Goal: Navigation & Orientation: Understand site structure

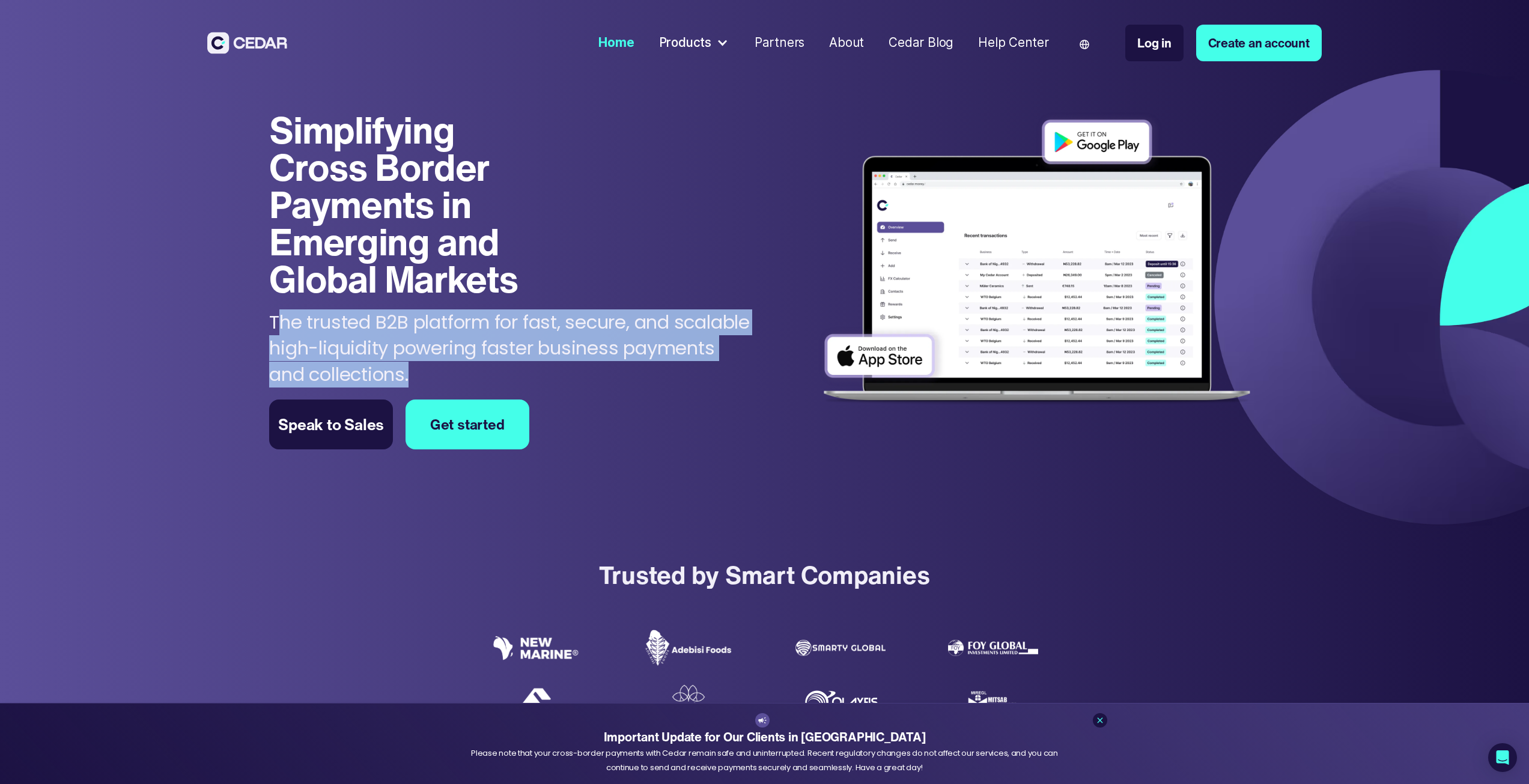
drag, startPoint x: 276, startPoint y: 326, endPoint x: 518, endPoint y: 364, distance: 245.0
click at [518, 364] on p "The trusted B2B platform for fast, secure, and scalable high-liquidity powering…" at bounding box center [510, 348] width 483 height 78
click at [430, 352] on p "The trusted B2B platform for fast, secure, and scalable high-liquidity powering…" at bounding box center [510, 348] width 483 height 78
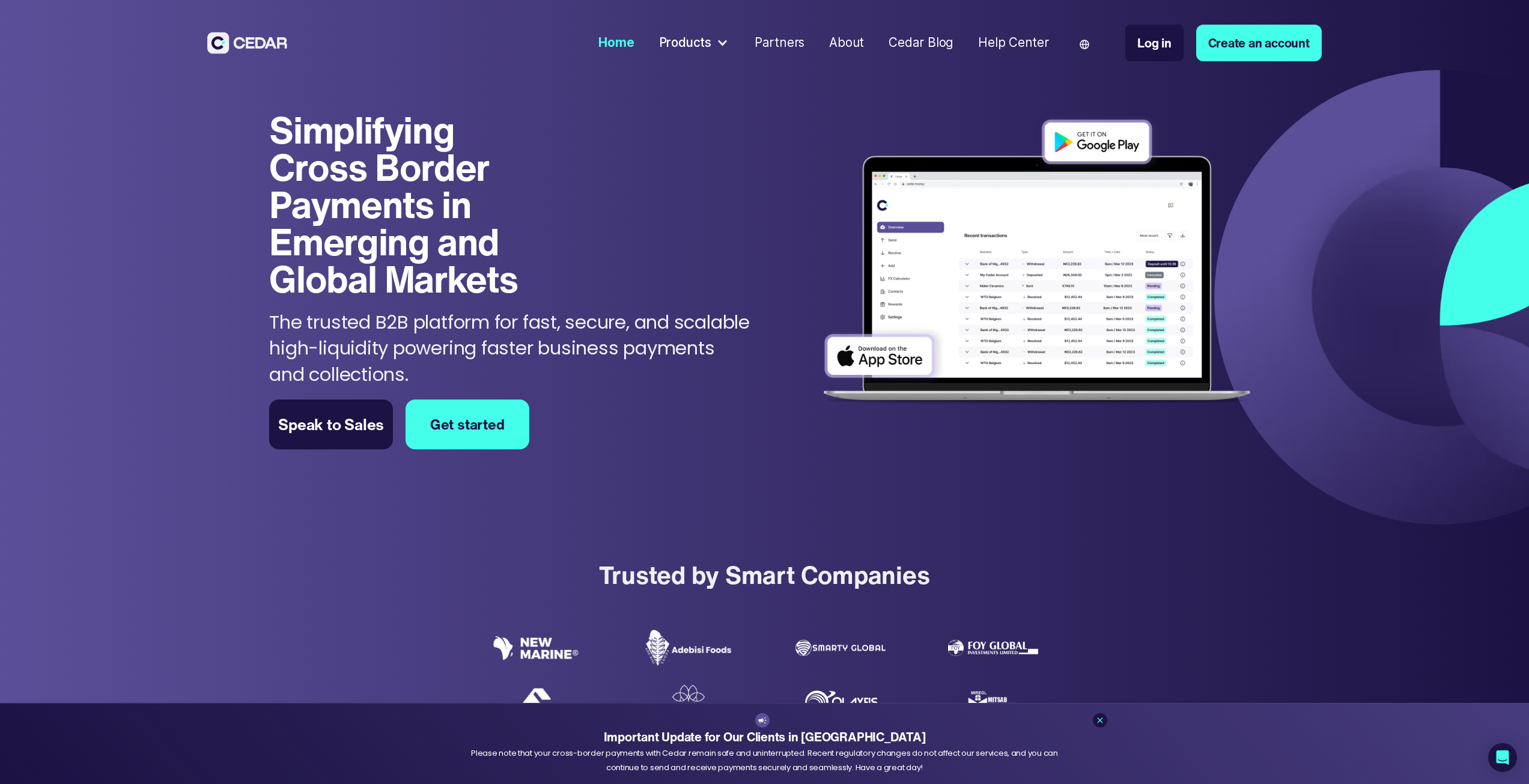
click at [688, 47] on div "Products" at bounding box center [685, 43] width 53 height 19
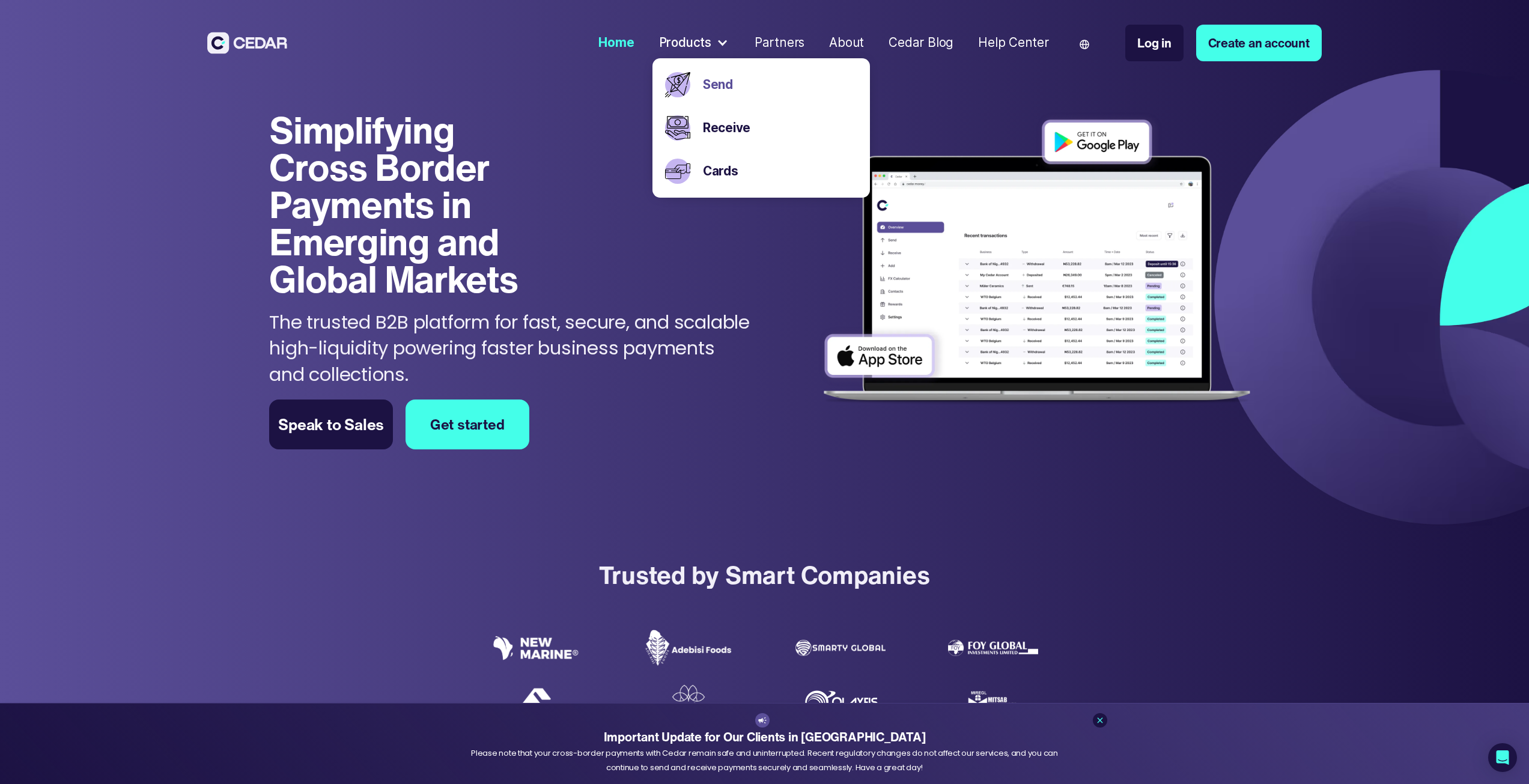
click at [732, 90] on link "Send" at bounding box center [780, 85] width 155 height 19
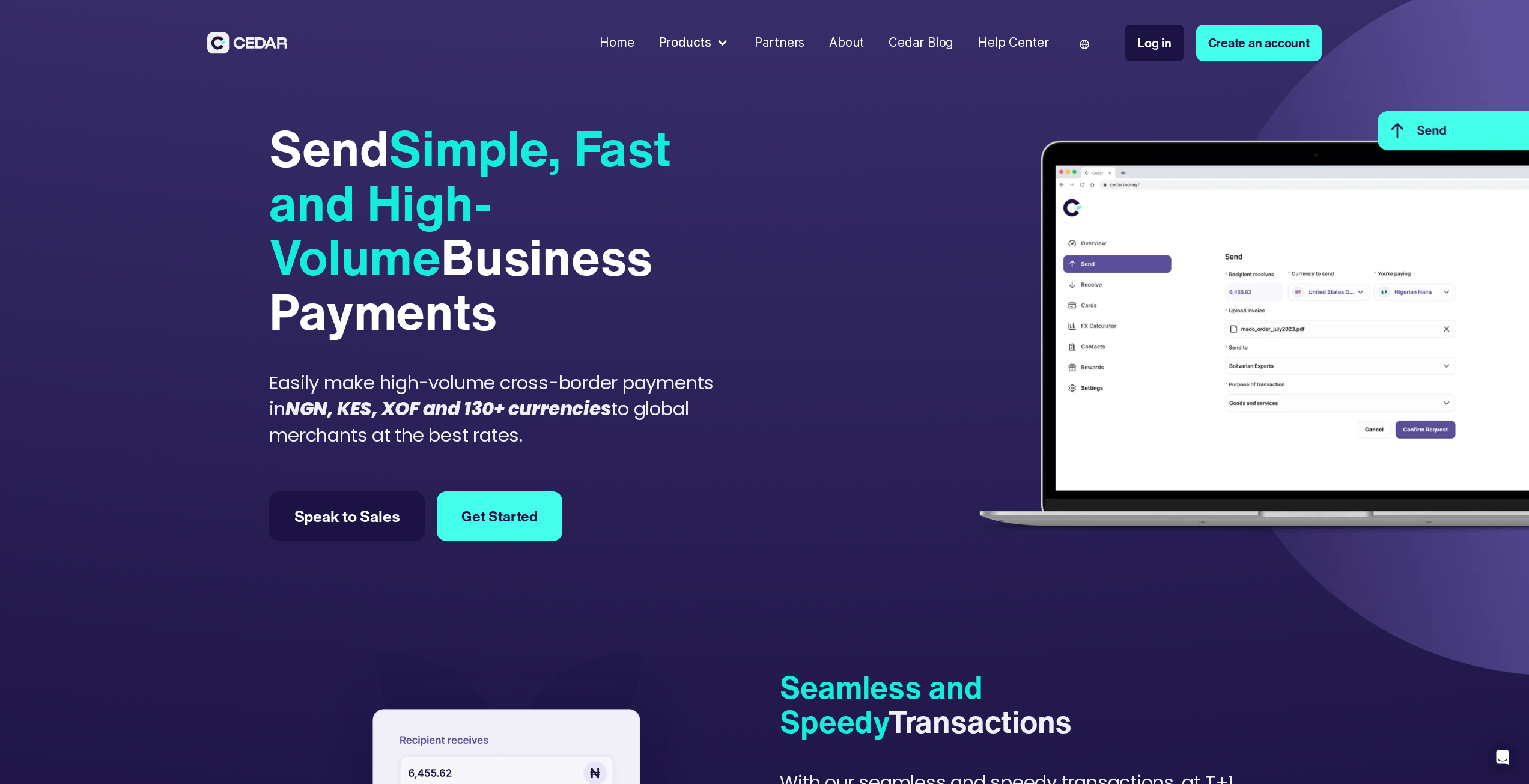
click at [711, 44] on div "Products" at bounding box center [685, 43] width 53 height 19
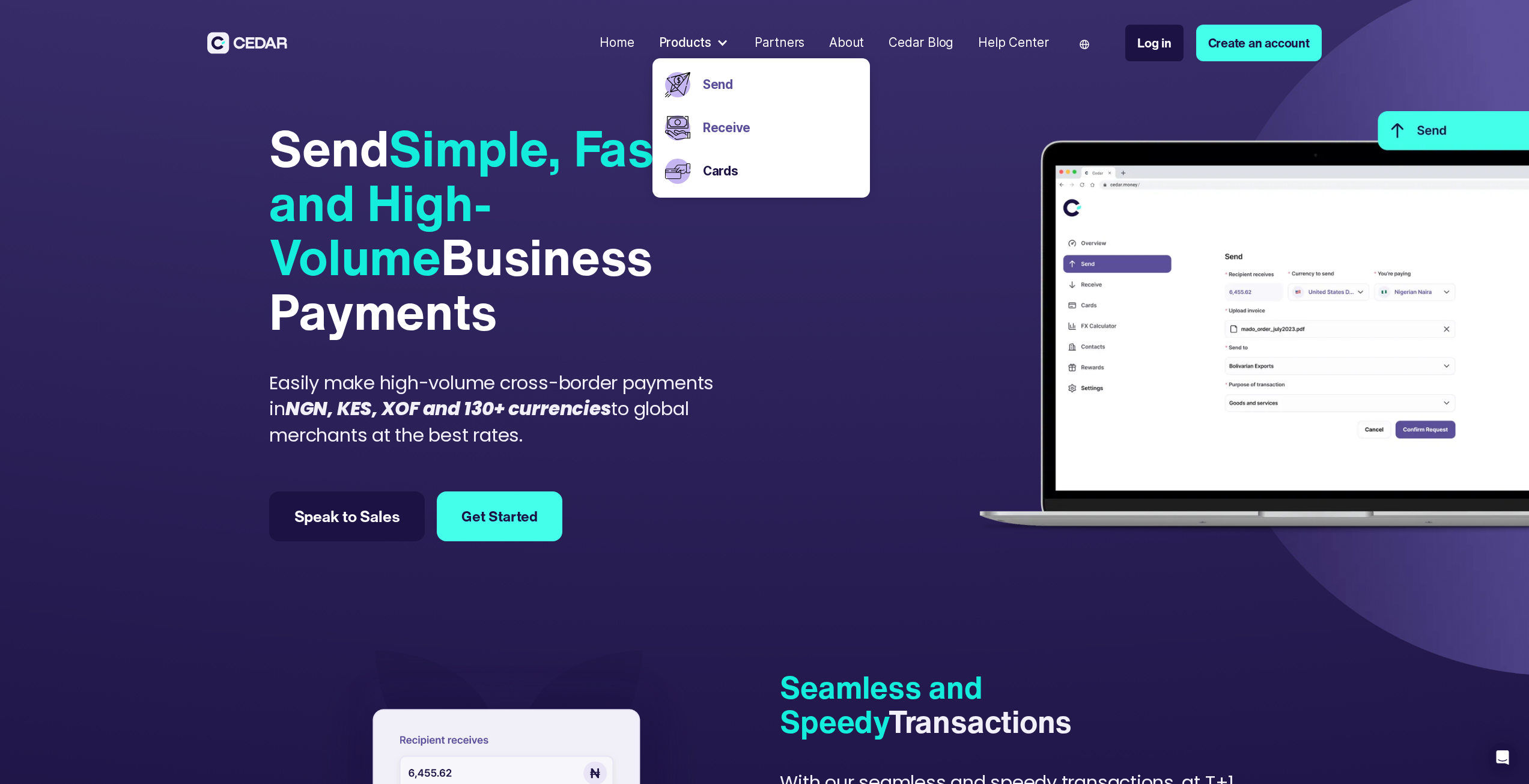
click at [743, 133] on link "Receive" at bounding box center [780, 128] width 155 height 19
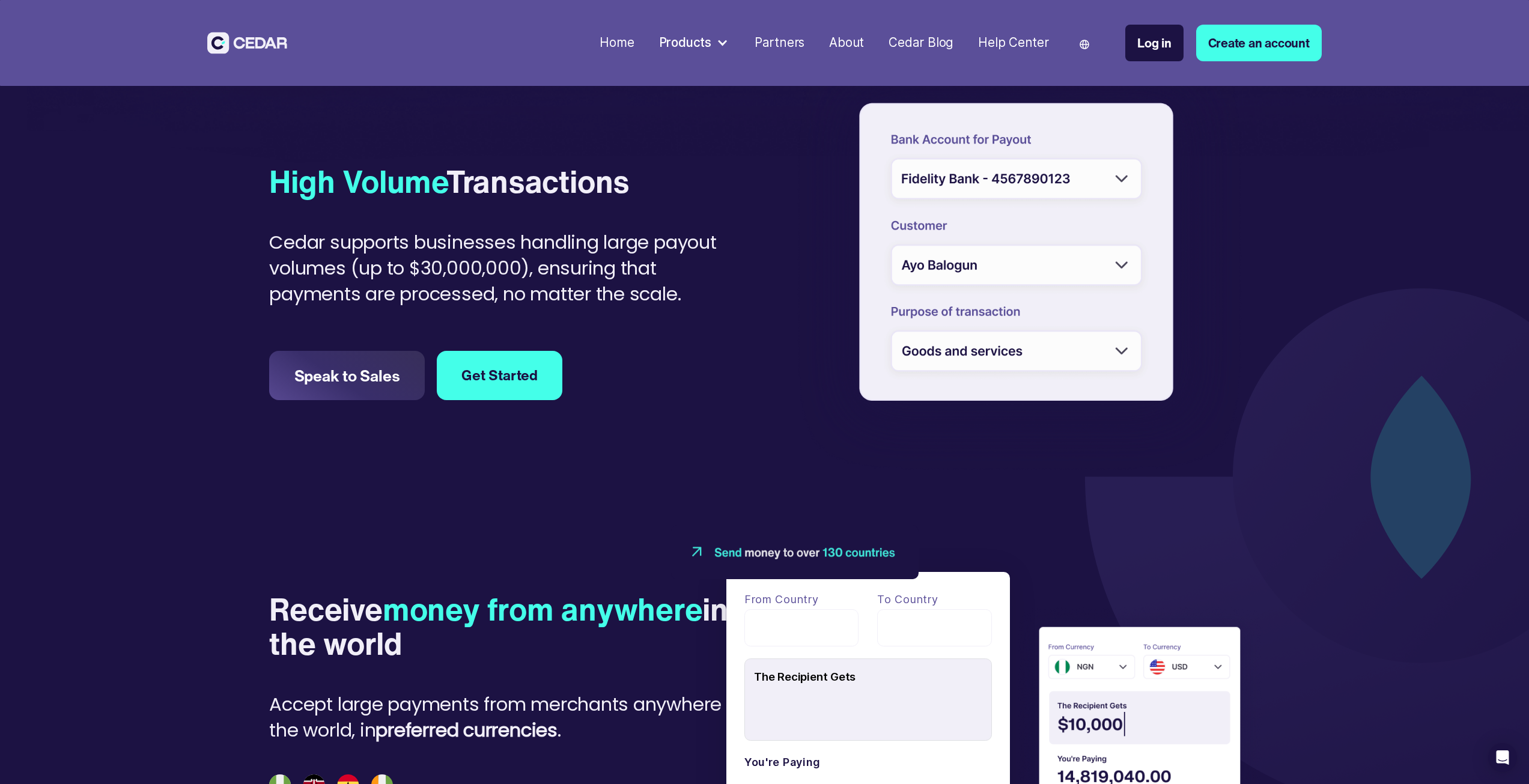
scroll to position [1561, 0]
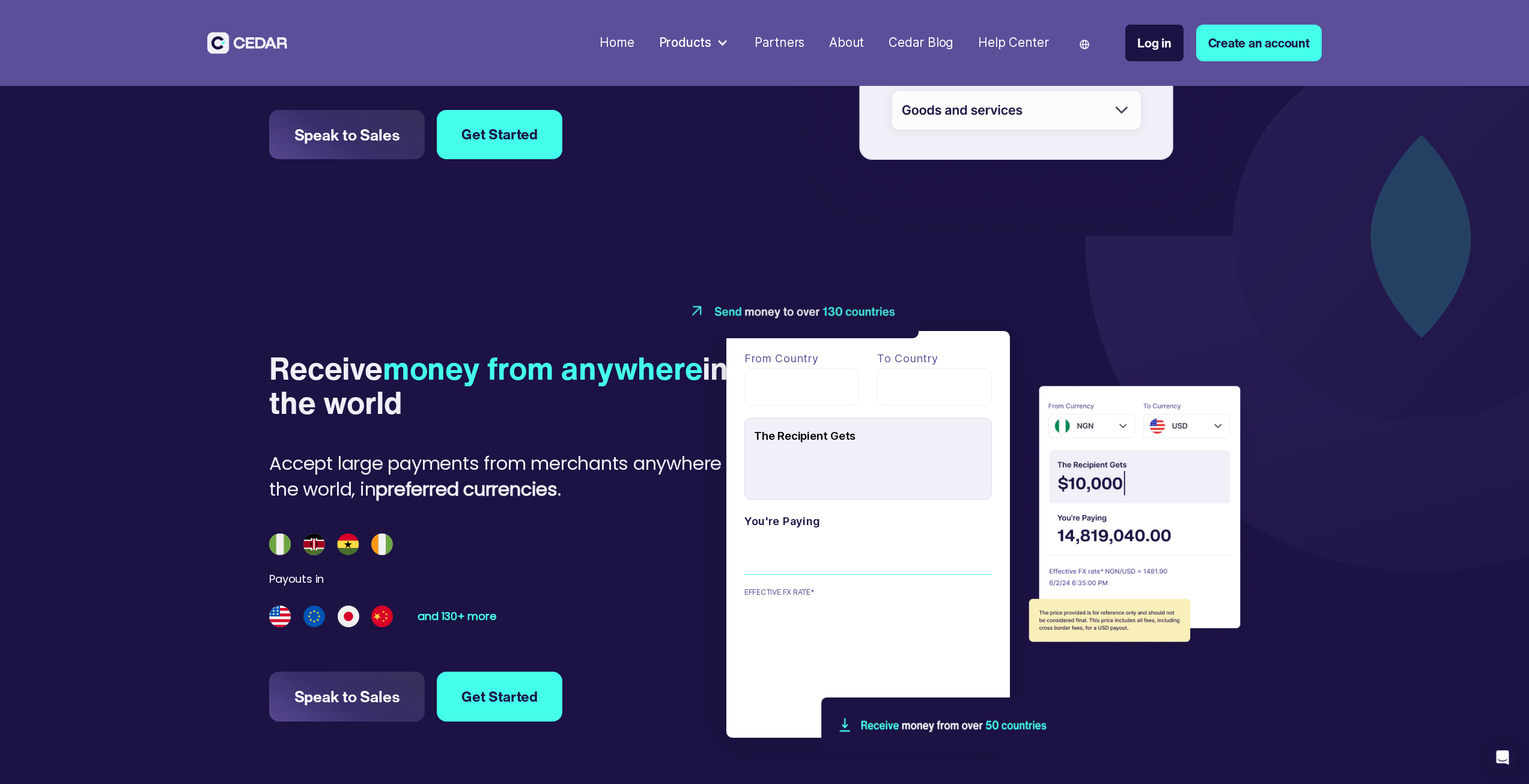
drag, startPoint x: 413, startPoint y: 546, endPoint x: 295, endPoint y: 555, distance: 118.3
click at [295, 555] on div "Payouts in and 130+ more" at bounding box center [509, 580] width 480 height 95
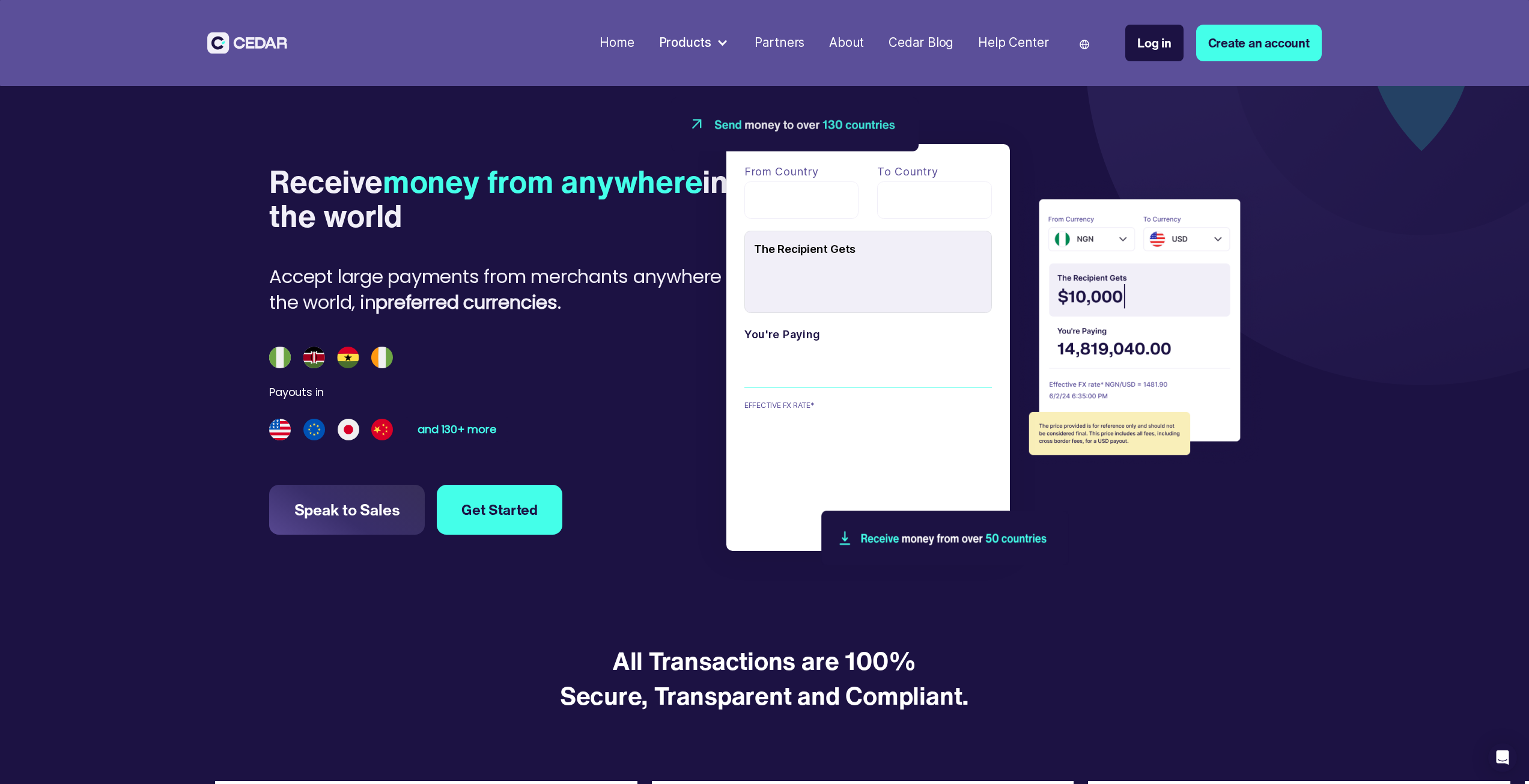
scroll to position [1742, 0]
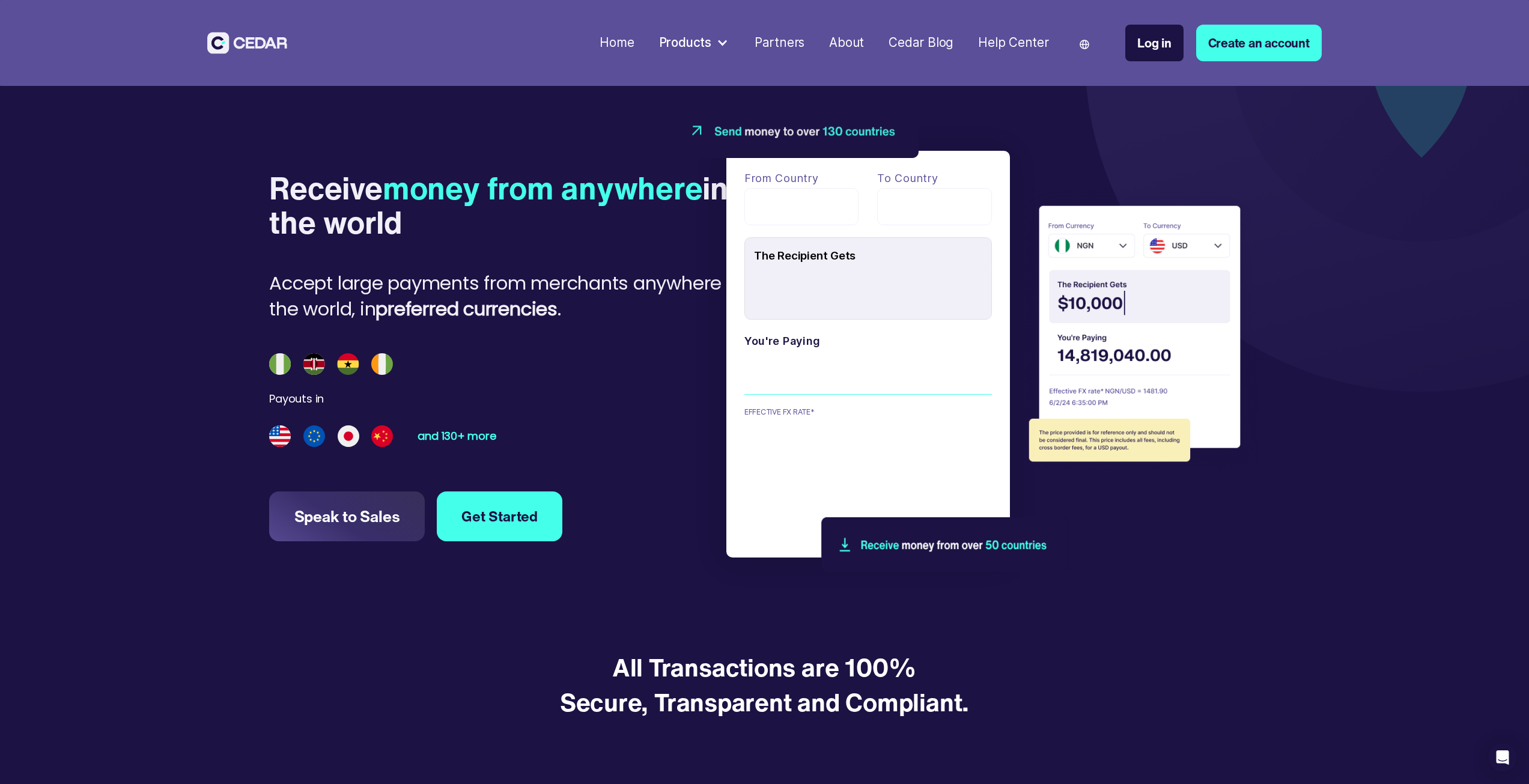
click at [357, 399] on div "Payouts in and 130+ more" at bounding box center [509, 400] width 480 height 95
click at [471, 439] on div "and 130+ more" at bounding box center [457, 436] width 86 height 12
click at [458, 438] on div "and 130+ more" at bounding box center [457, 436] width 86 height 12
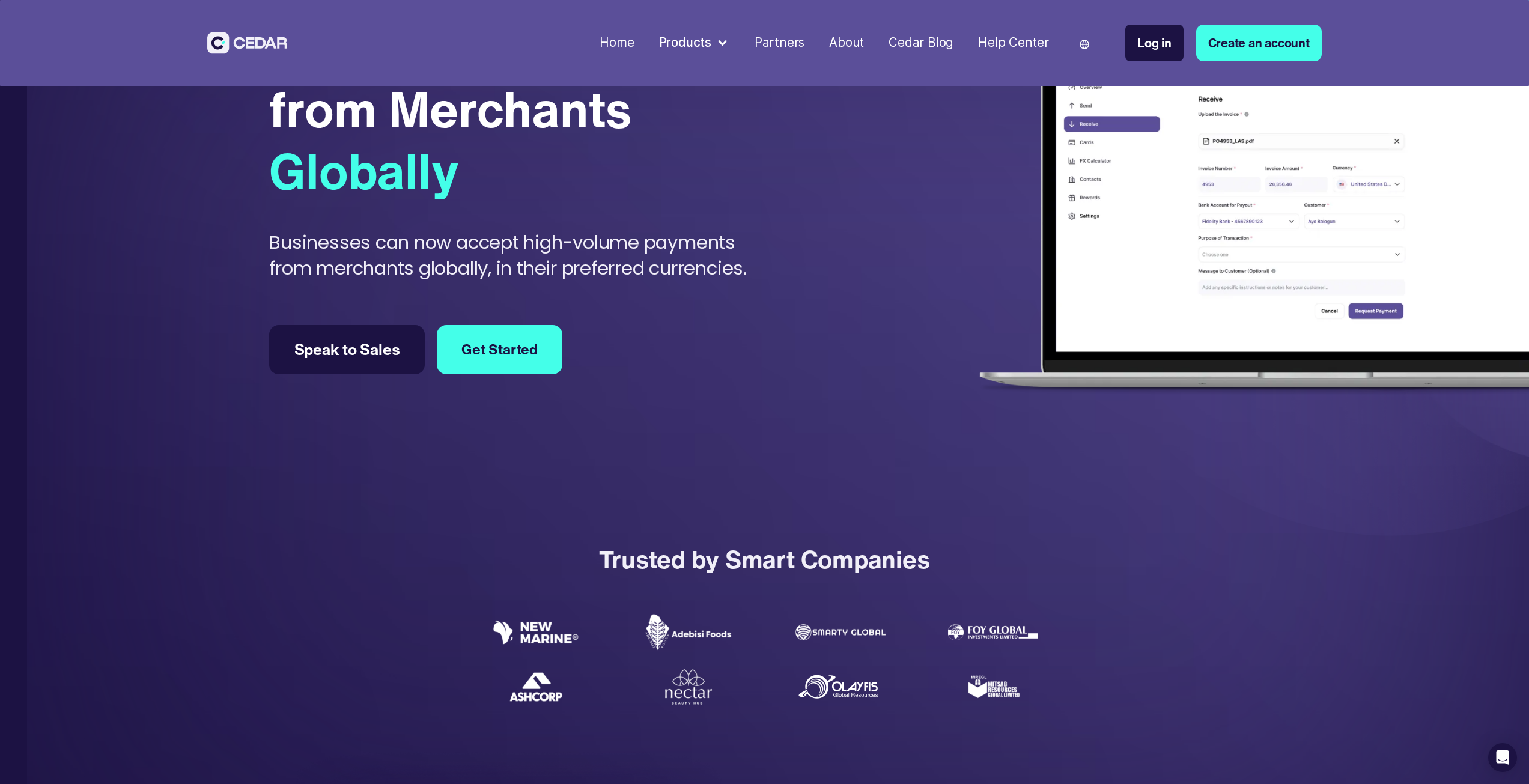
scroll to position [120, 0]
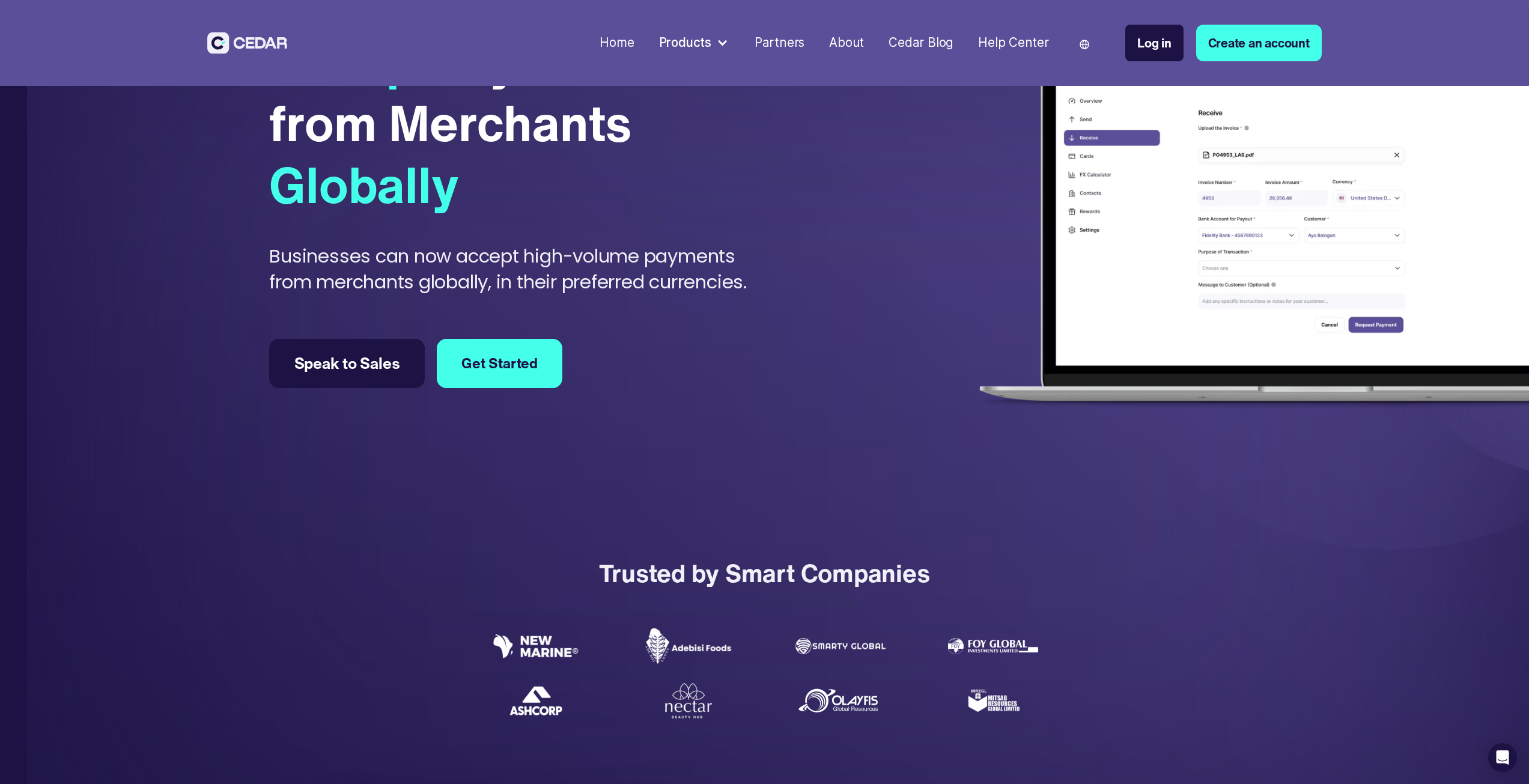
click at [716, 42] on div "Products" at bounding box center [694, 44] width 83 height 31
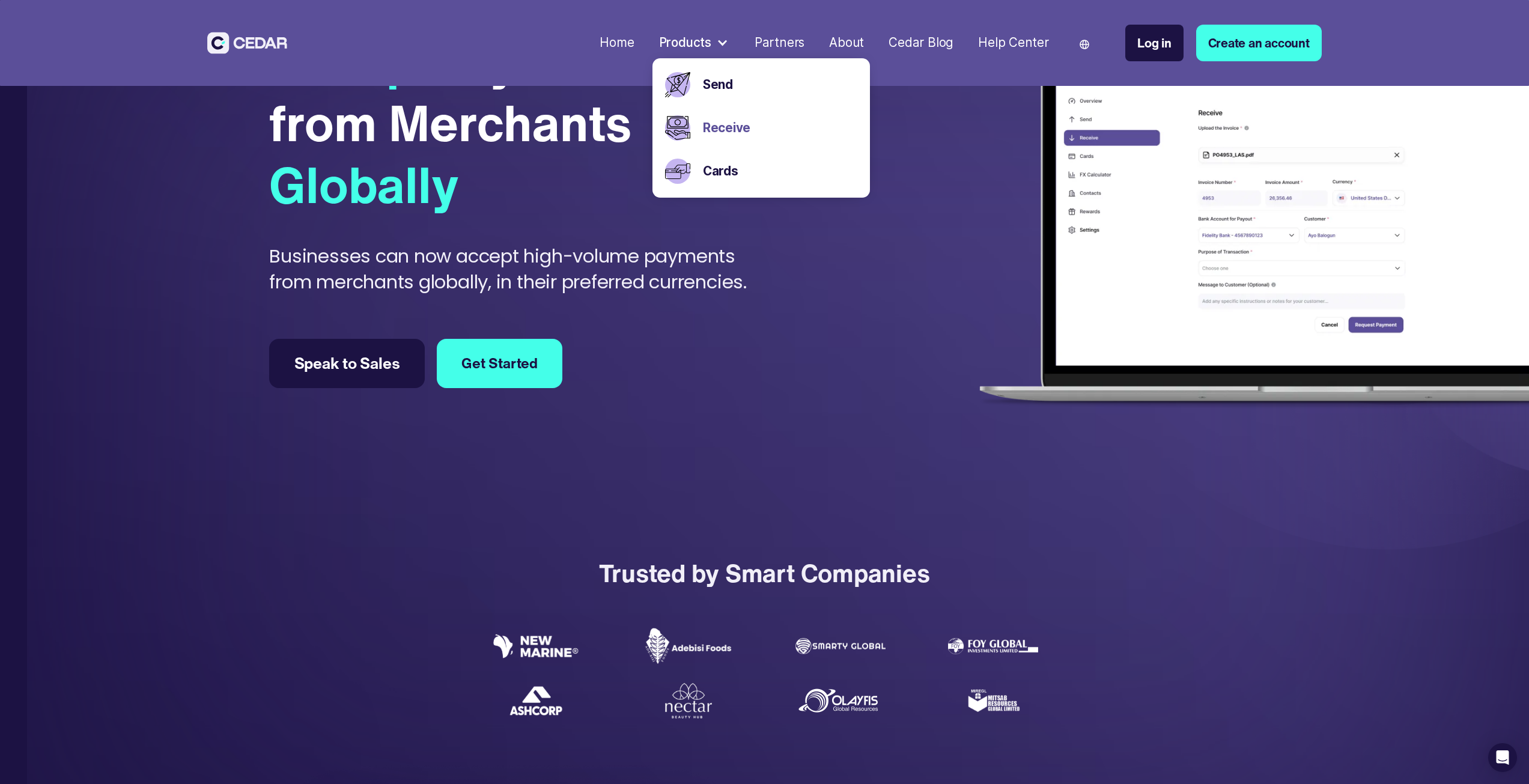
click at [746, 123] on link "Receive" at bounding box center [780, 128] width 155 height 19
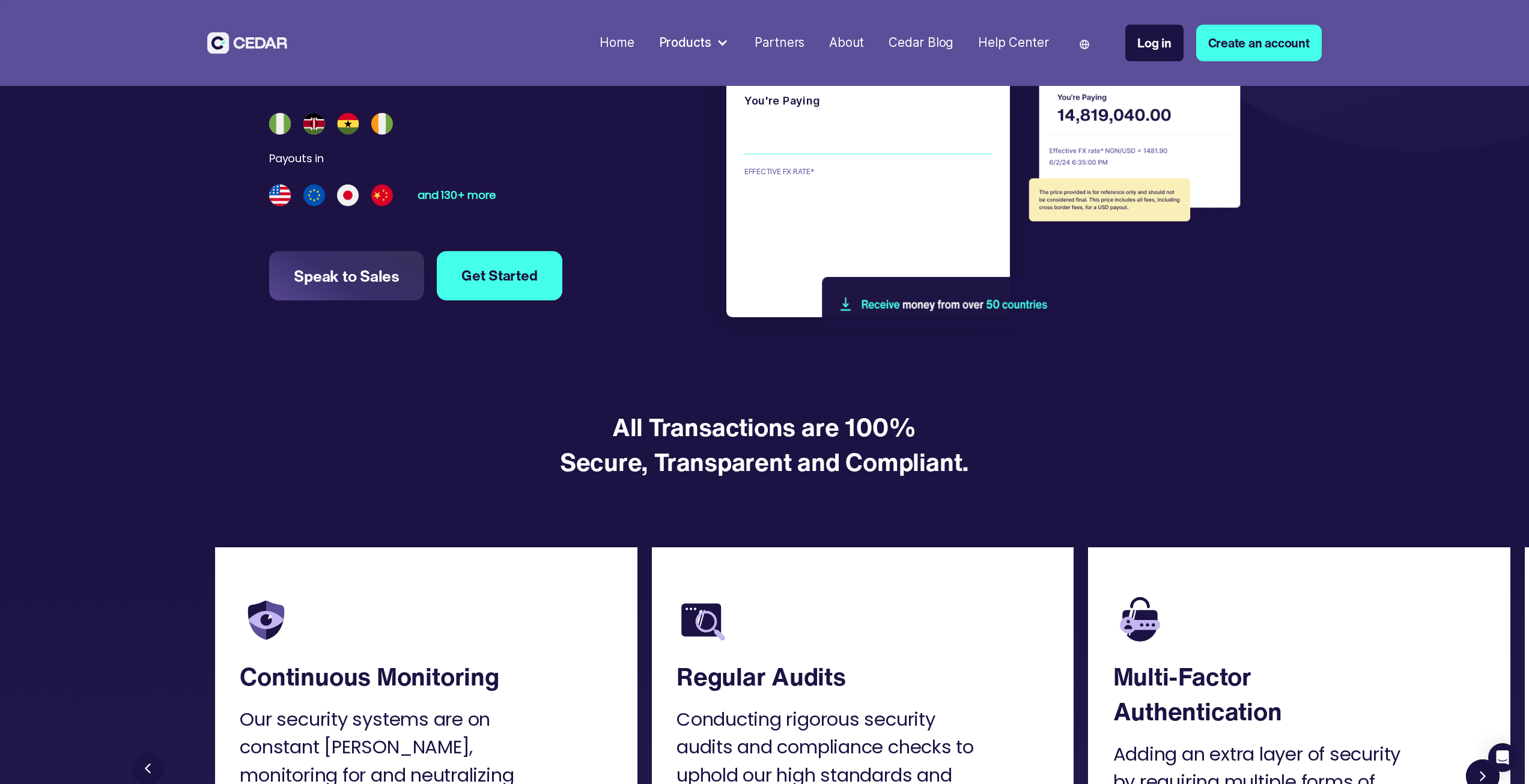
scroll to position [1682, 0]
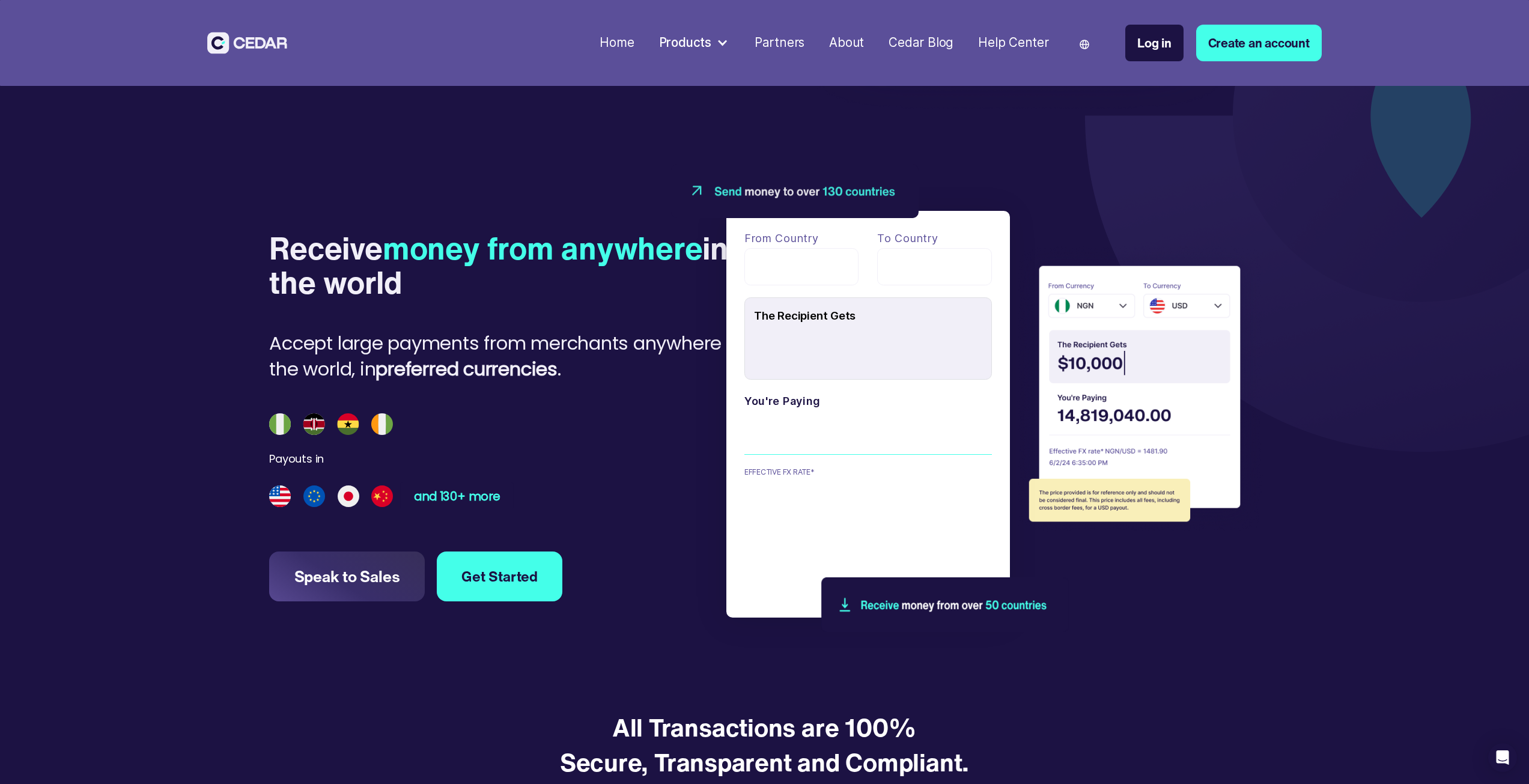
click at [456, 500] on div "and 130+ more" at bounding box center [457, 496] width 86 height 12
drag, startPoint x: 496, startPoint y: 497, endPoint x: 466, endPoint y: 507, distance: 31.6
click at [466, 502] on div "and 130+ more" at bounding box center [457, 496] width 86 height 12
click at [471, 500] on div "and 130+ more" at bounding box center [457, 496] width 86 height 12
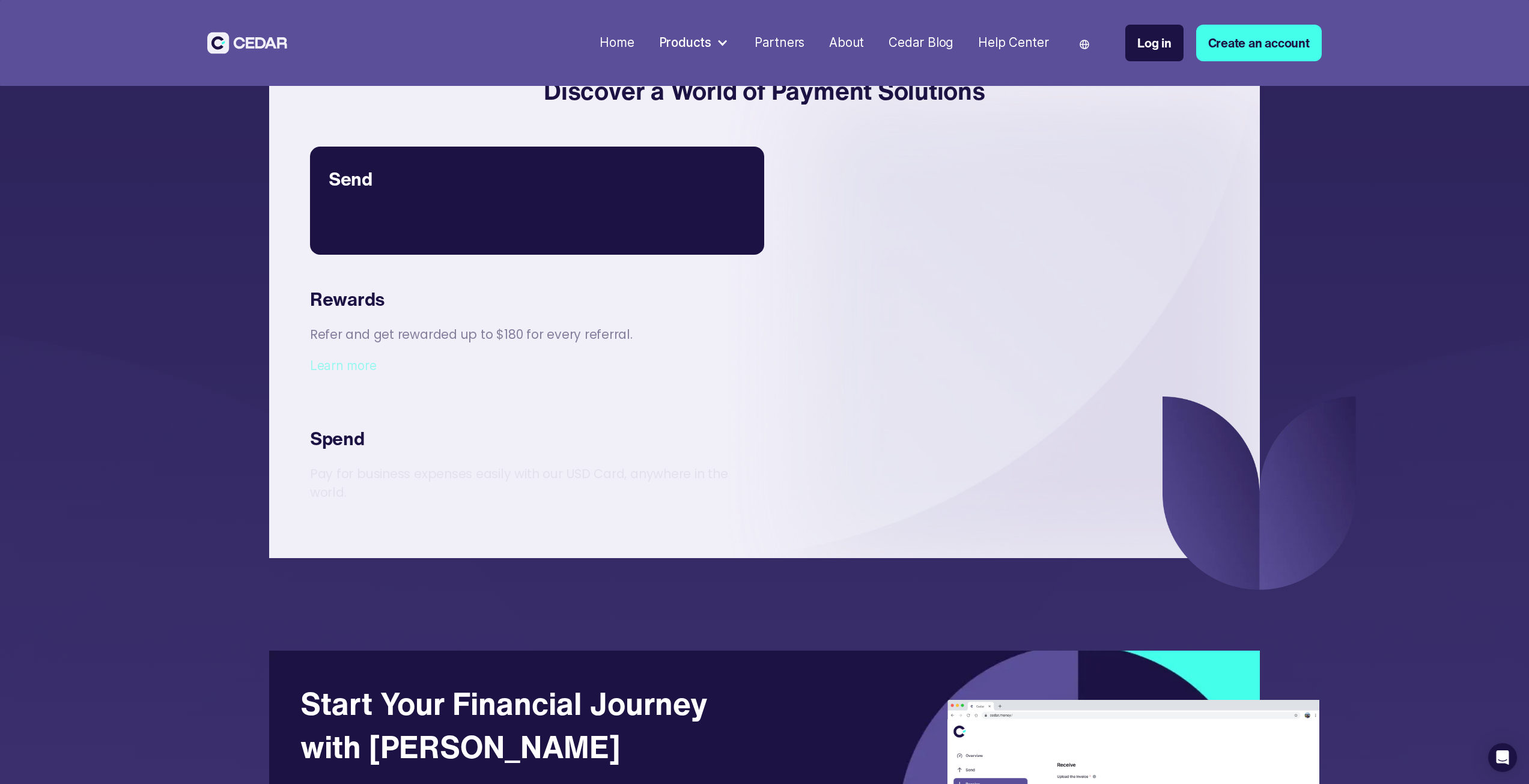
scroll to position [3033, 0]
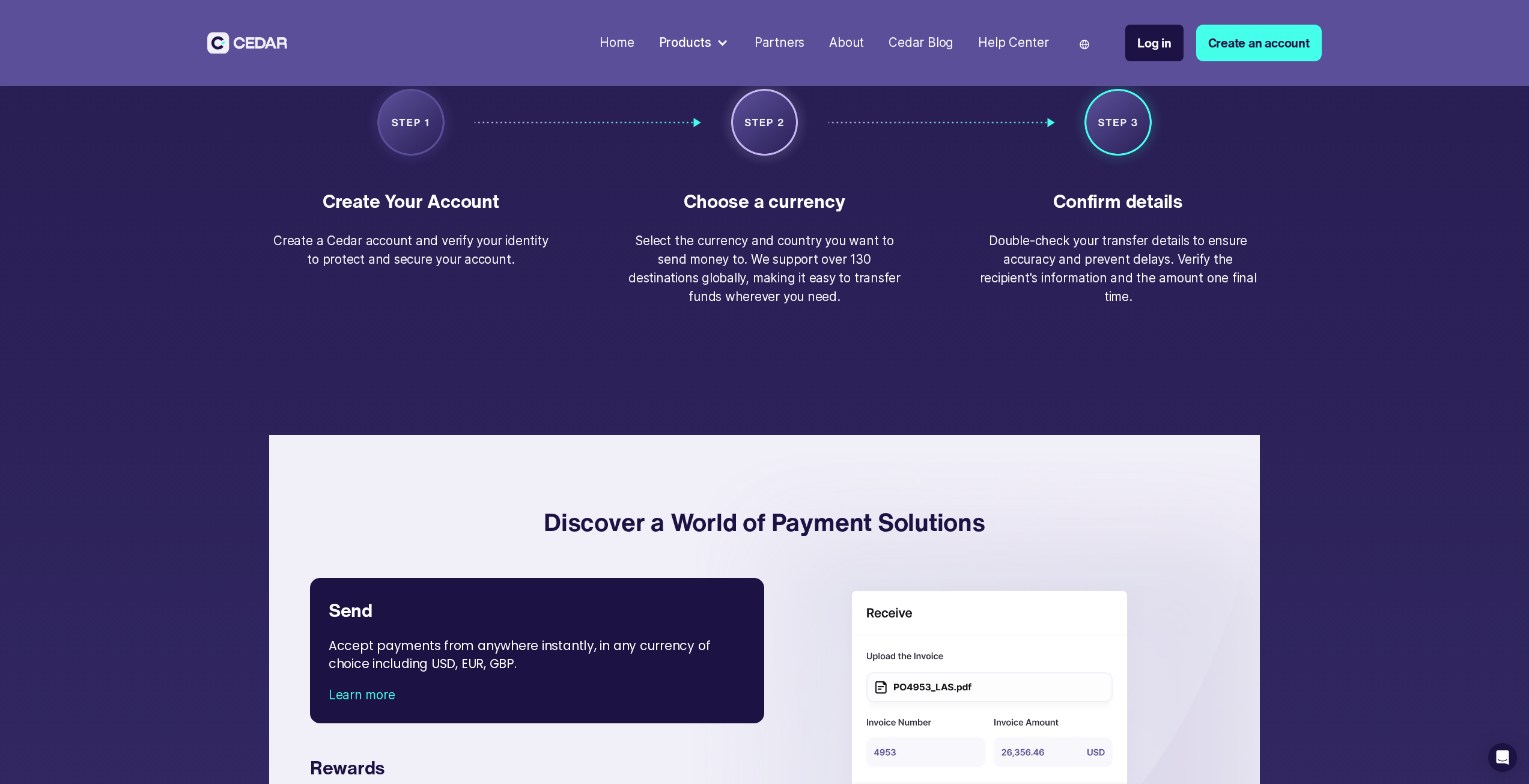
click at [625, 45] on div "Home" at bounding box center [617, 43] width 35 height 19
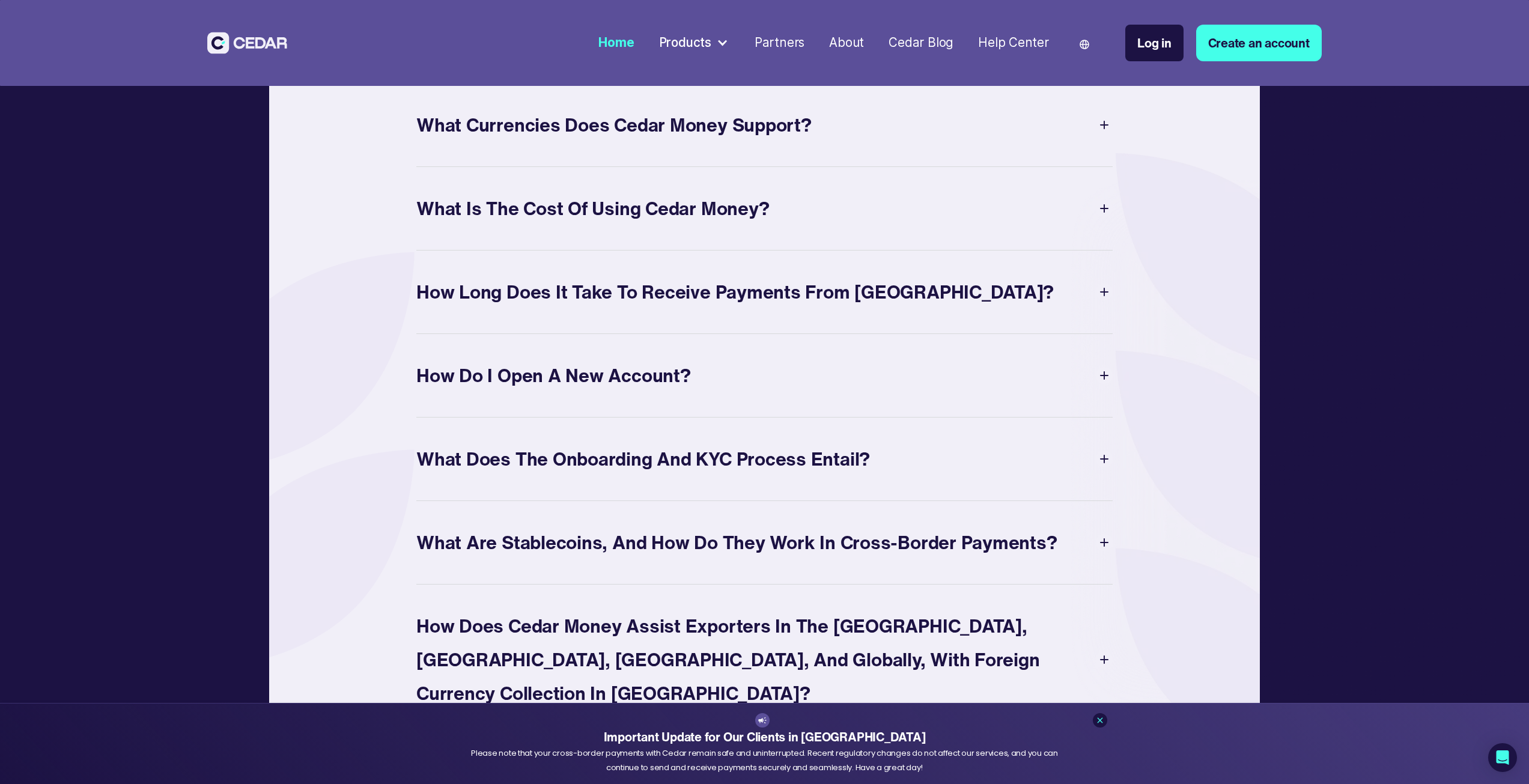
scroll to position [6366, 0]
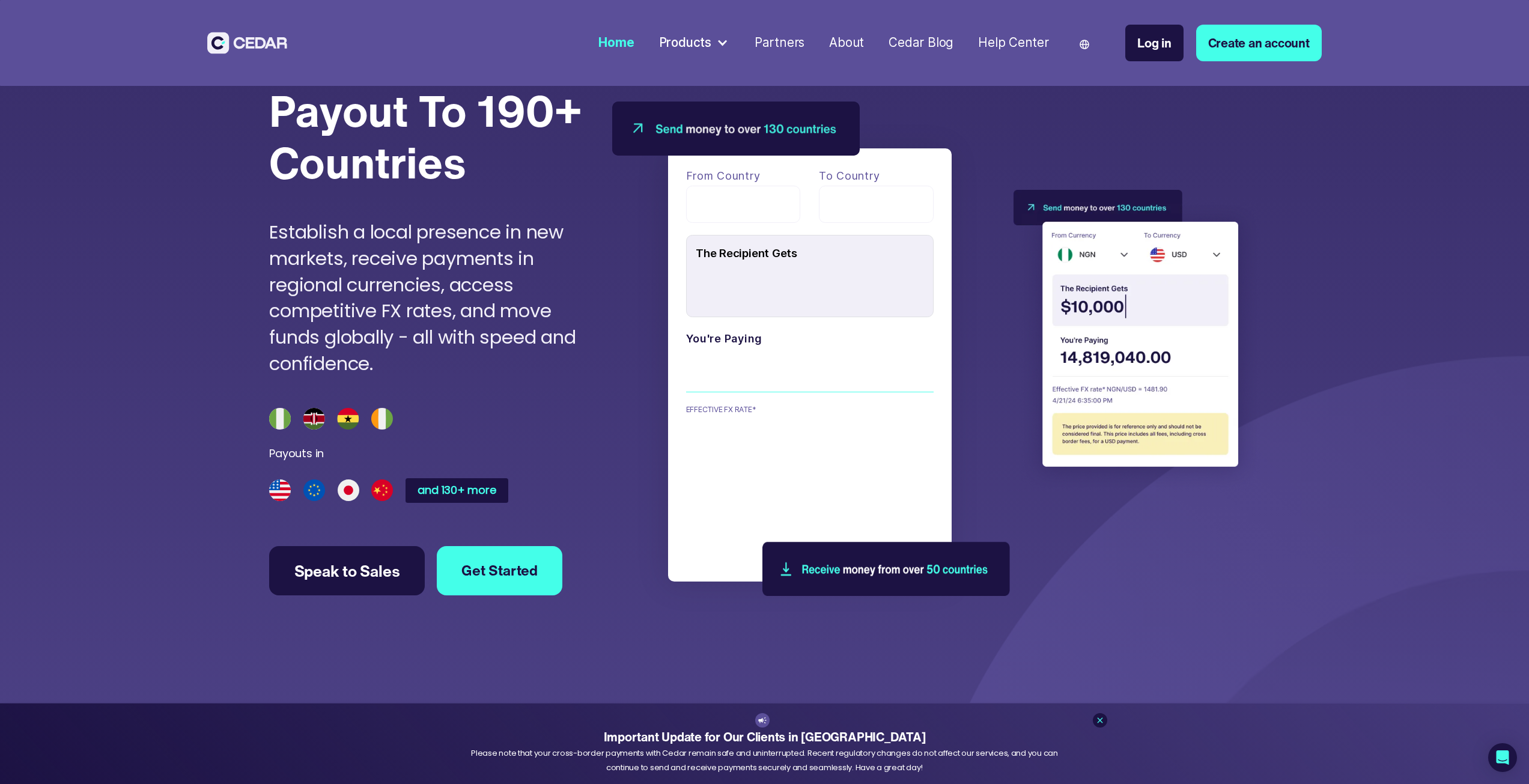
scroll to position [4504, 0]
click at [480, 497] on div "and 130+ more" at bounding box center [457, 490] width 86 height 12
